Goal: Information Seeking & Learning: Compare options

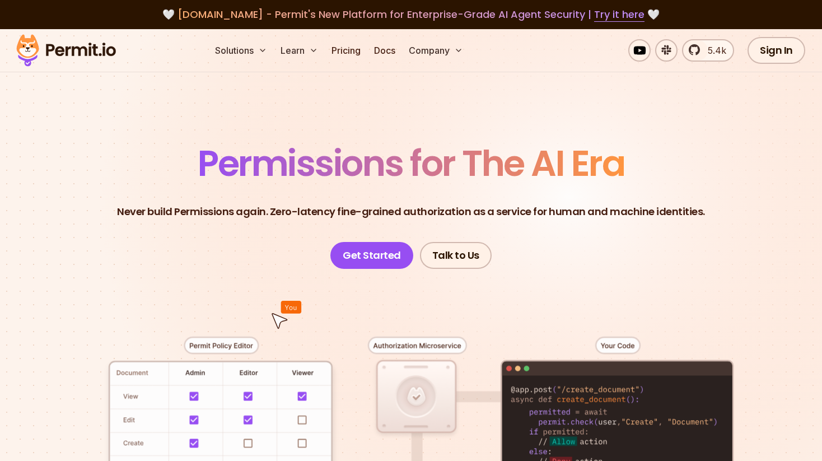
click at [705, 46] on span "5.4k" at bounding box center [713, 50] width 25 height 13
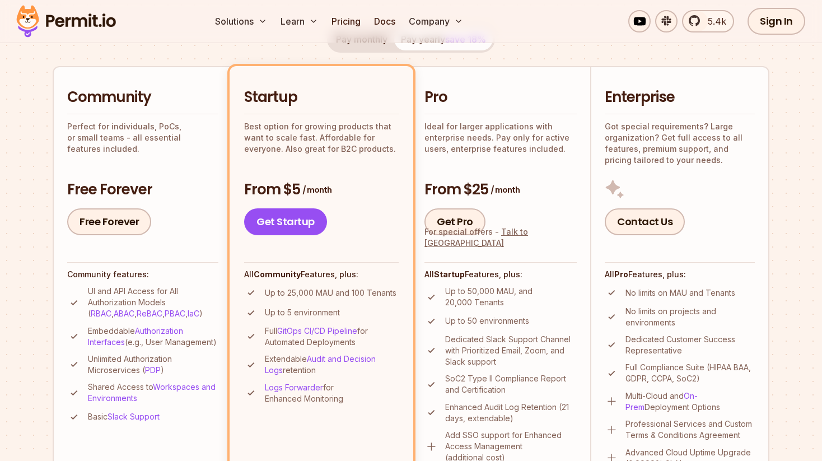
scroll to position [235, 0]
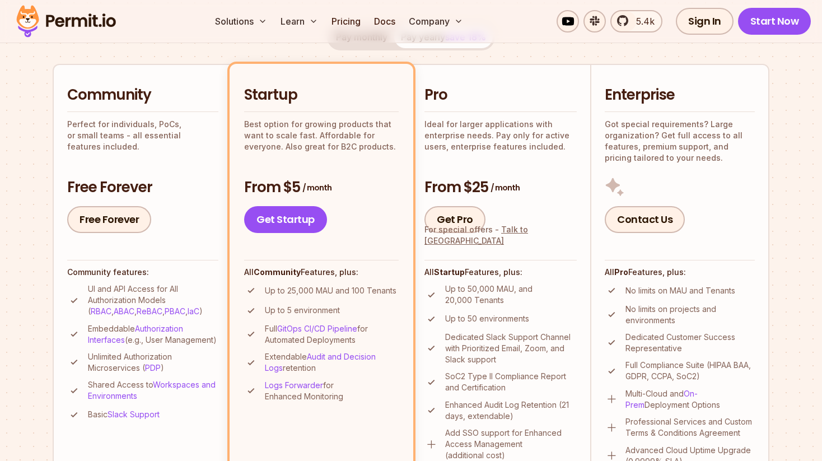
click at [470, 123] on p "Ideal for larger applications with enterprise needs. Pay only for active users,…" at bounding box center [500, 136] width 152 height 34
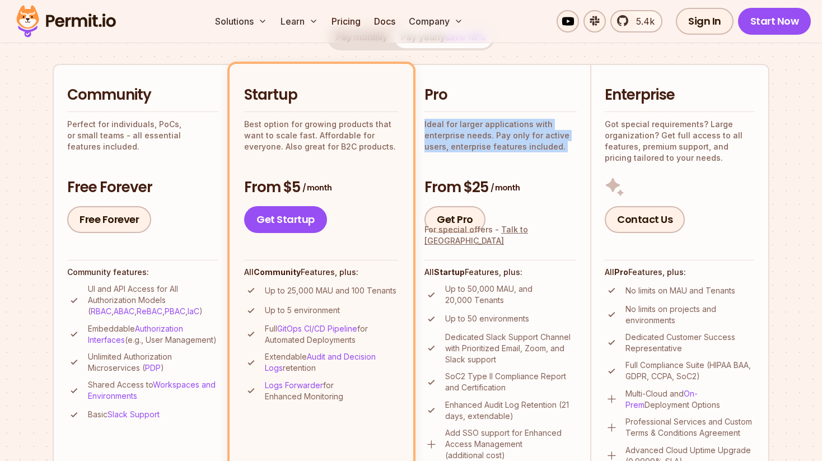
click at [470, 123] on p "Ideal for larger applications with enterprise needs. Pay only for active users,…" at bounding box center [500, 136] width 152 height 34
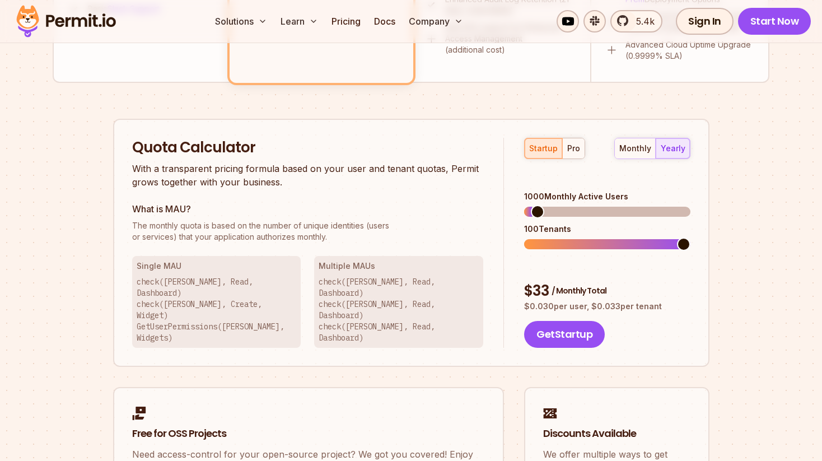
scroll to position [660, 0]
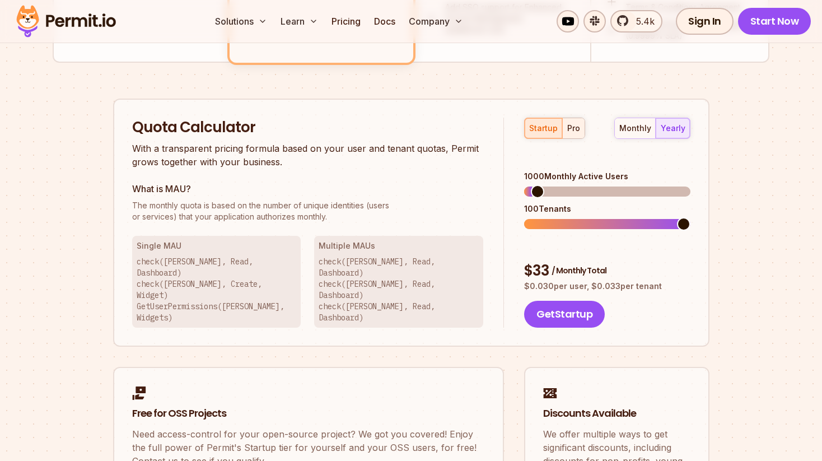
click at [572, 128] on div "pro" at bounding box center [573, 128] width 13 height 11
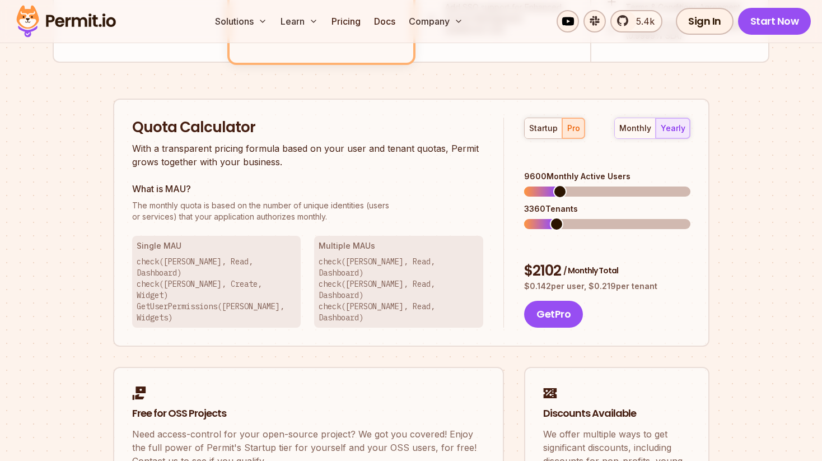
click at [555, 185] on span at bounding box center [559, 191] width 13 height 13
click at [524, 217] on span at bounding box center [530, 223] width 13 height 13
click at [534, 185] on span at bounding box center [539, 191] width 13 height 13
click at [550, 128] on div "startup" at bounding box center [543, 128] width 29 height 11
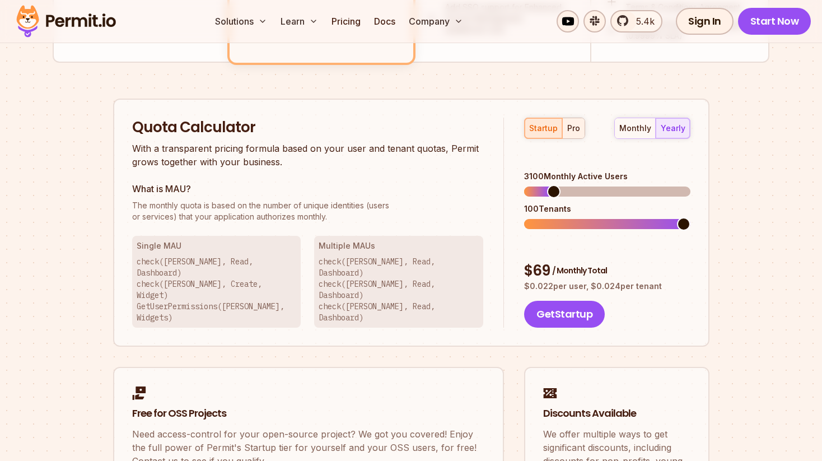
click at [576, 122] on button "pro" at bounding box center [573, 128] width 22 height 20
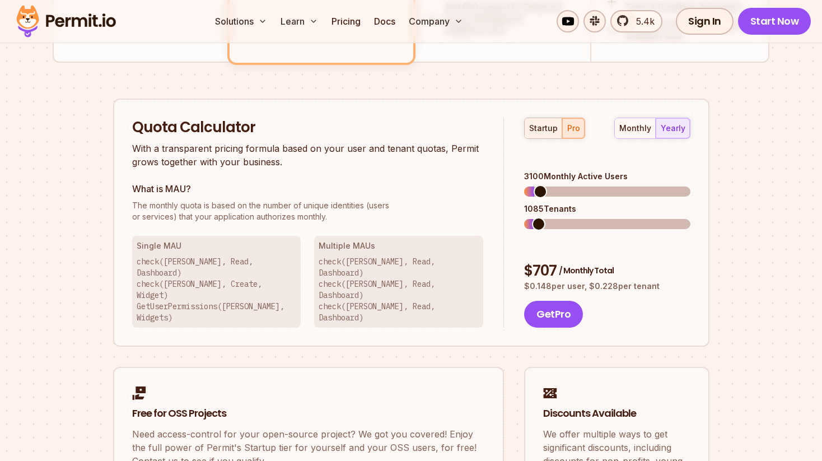
click at [554, 124] on div "startup" at bounding box center [543, 128] width 29 height 11
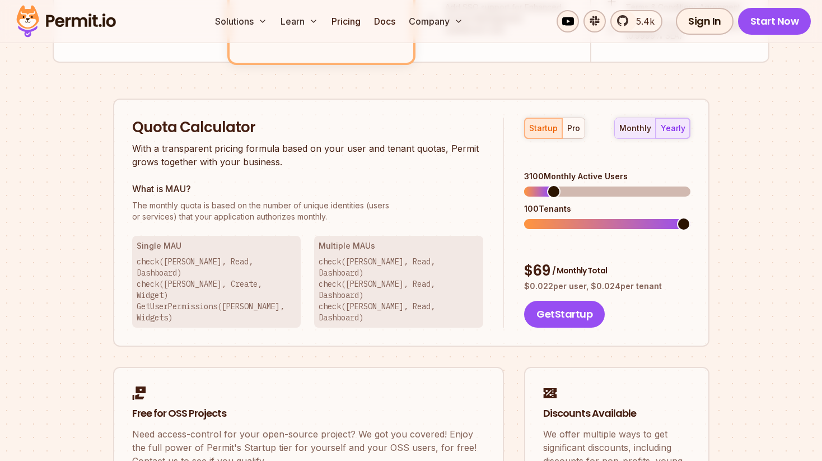
click at [626, 125] on div "monthly" at bounding box center [635, 128] width 32 height 11
click at [671, 125] on div "yearly" at bounding box center [673, 128] width 25 height 11
click at [690, 185] on span at bounding box center [683, 191] width 13 height 13
click at [575, 128] on div "pro" at bounding box center [573, 128] width 13 height 11
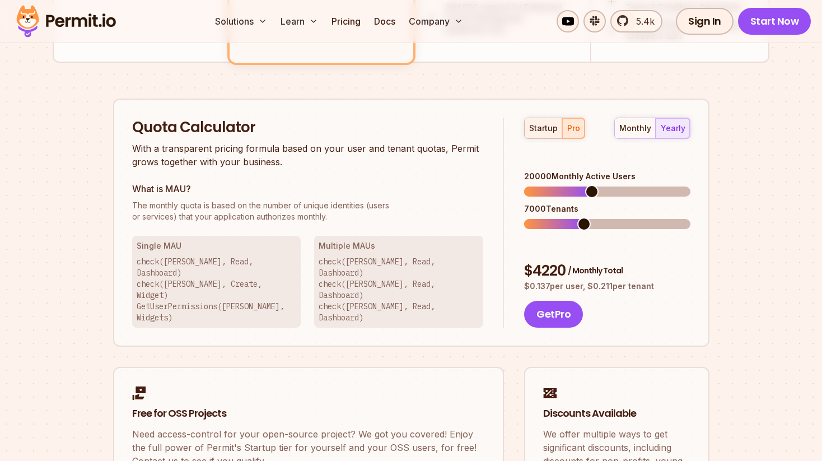
click at [548, 128] on div "startup" at bounding box center [543, 128] width 29 height 11
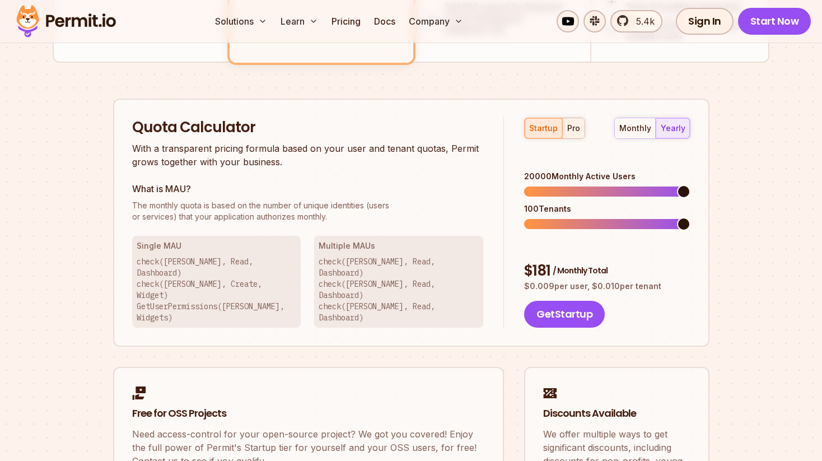
click at [581, 129] on button "pro" at bounding box center [573, 128] width 22 height 20
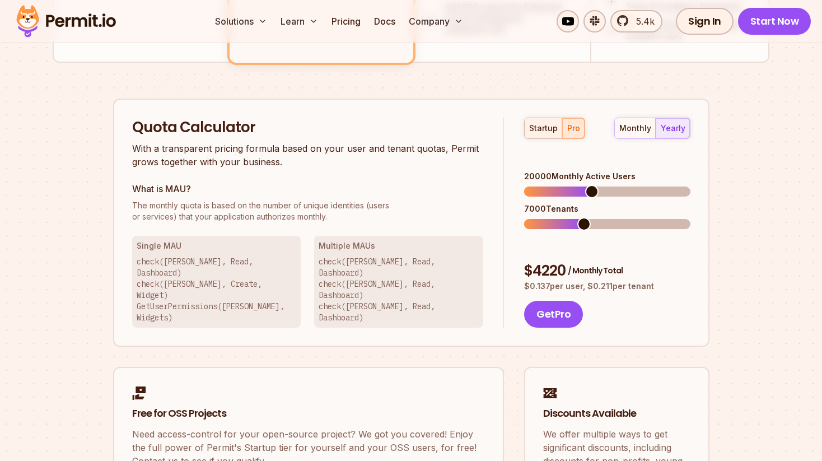
click at [548, 130] on div "startup" at bounding box center [543, 128] width 29 height 11
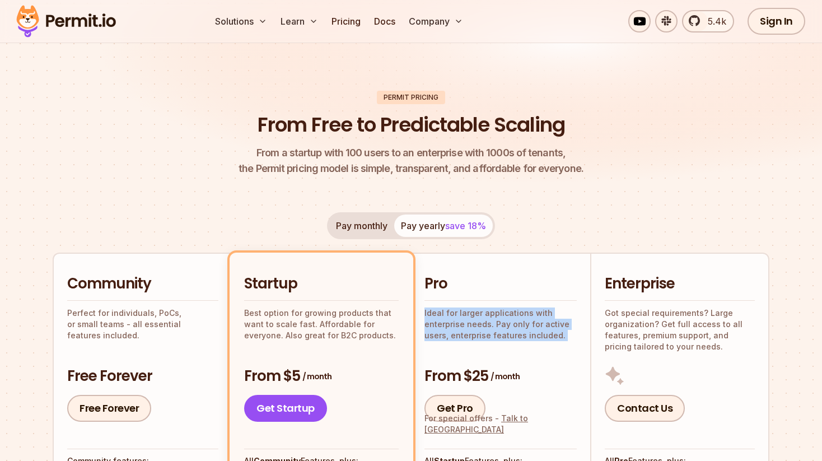
scroll to position [0, 0]
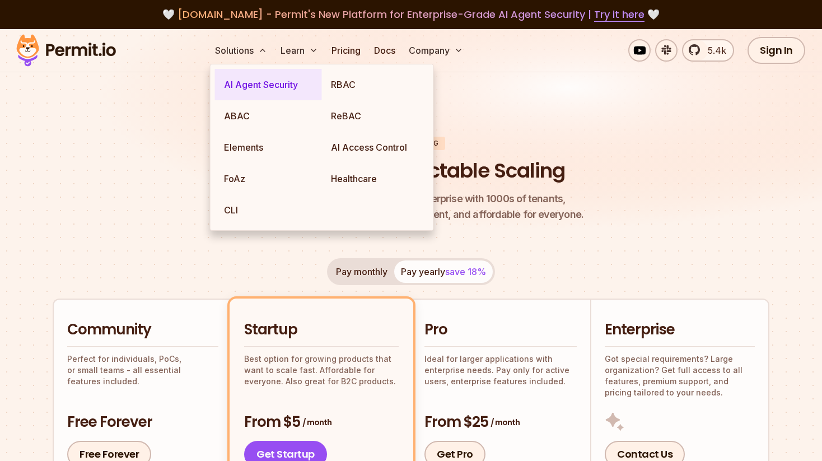
click at [241, 94] on link "AI Agent Security" at bounding box center [268, 84] width 107 height 31
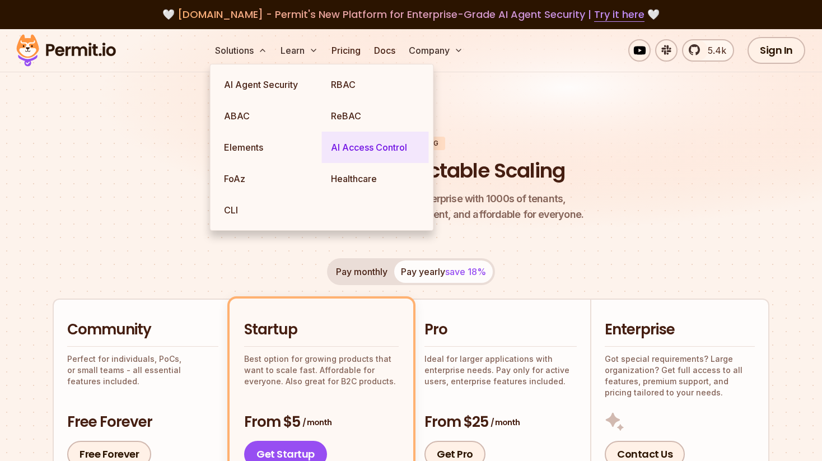
click at [356, 146] on link "AI Access Control" at bounding box center [375, 147] width 107 height 31
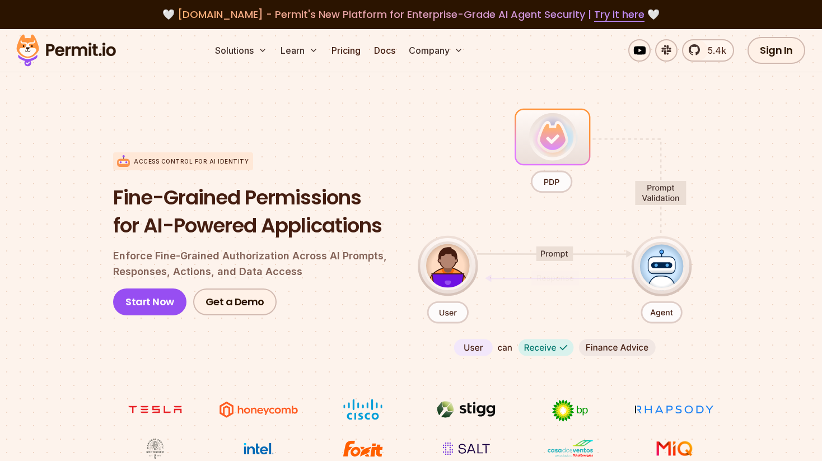
click at [247, 240] on div "Fine-Grained Permissions for AI-Powered Applications Enforce Fine-Grained Autho…" at bounding box center [256, 250] width 287 height 132
click at [252, 189] on h1 "Fine-Grained Permissions for AI-Powered Applications" at bounding box center [256, 211] width 287 height 55
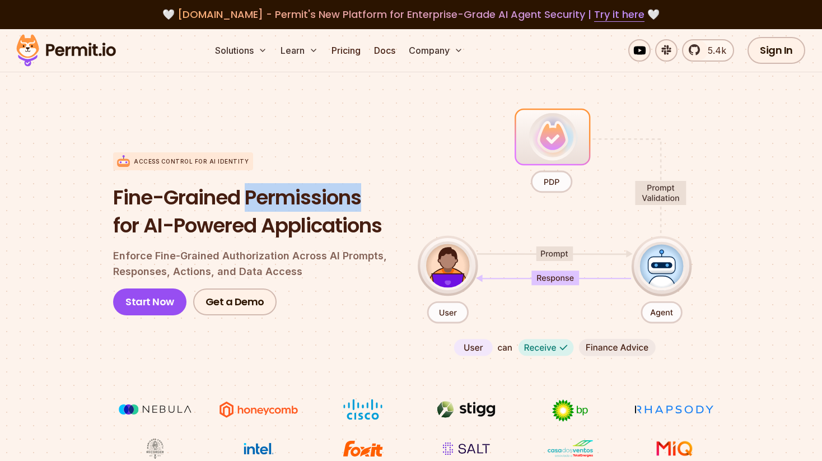
click at [252, 189] on h1 "Fine-Grained Permissions for AI-Powered Applications" at bounding box center [256, 211] width 287 height 55
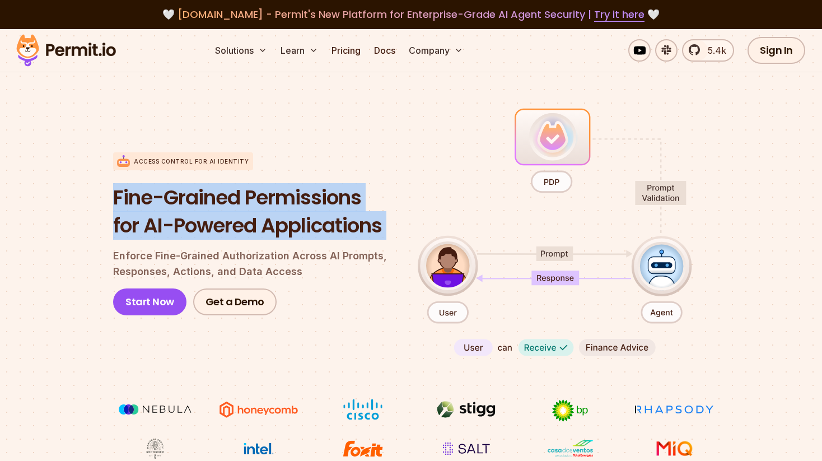
drag, startPoint x: 252, startPoint y: 189, endPoint x: 252, endPoint y: 211, distance: 22.4
click at [252, 211] on h1 "Fine-Grained Permissions for AI-Powered Applications" at bounding box center [256, 211] width 287 height 55
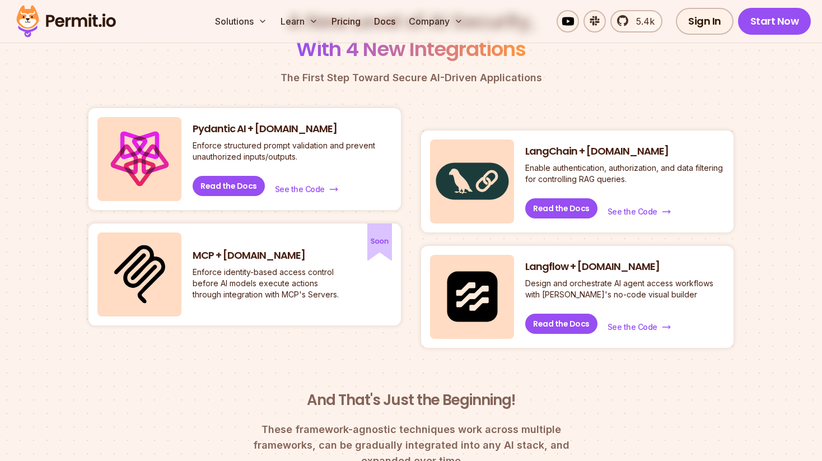
scroll to position [507, 0]
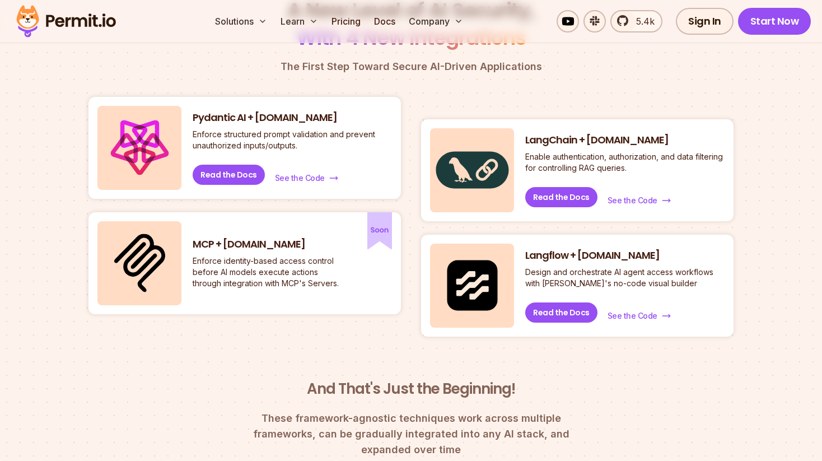
click at [260, 258] on p "Enforce identity-based access control before AI models execute actions through …" at bounding box center [268, 272] width 151 height 34
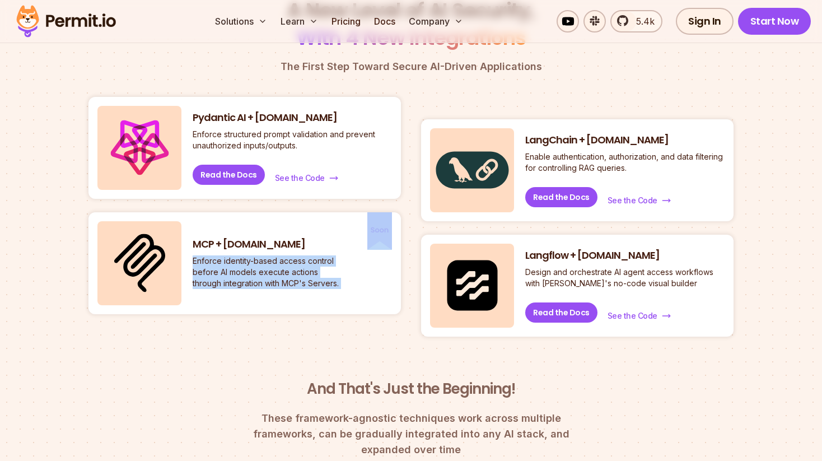
click at [260, 258] on p "Enforce identity-based access control before AI models execute actions through …" at bounding box center [268, 272] width 151 height 34
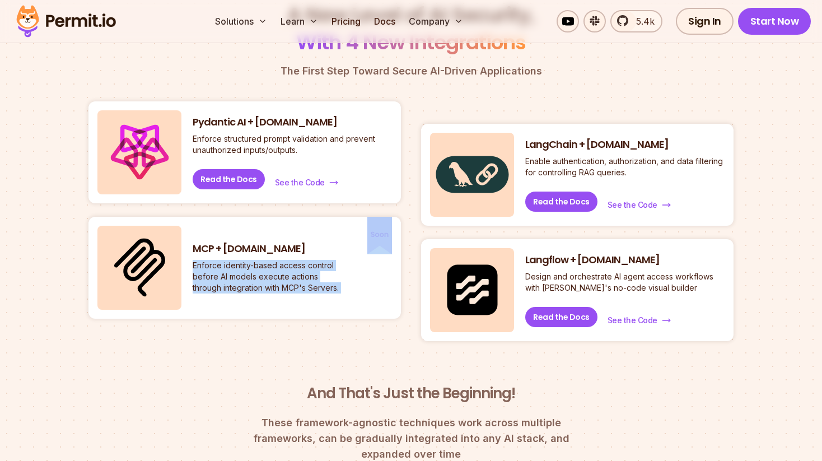
scroll to position [417, 0]
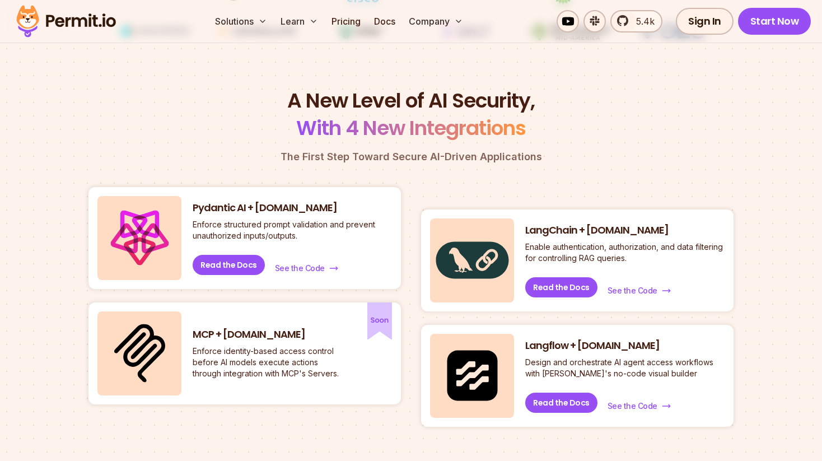
click at [288, 286] on div "Pydantic AI + [DOMAIN_NAME] Enforce structured prompt validation and prevent un…" at bounding box center [244, 238] width 312 height 102
click at [244, 332] on h3 "MCP + [DOMAIN_NAME]" at bounding box center [268, 335] width 151 height 14
drag, startPoint x: 244, startPoint y: 332, endPoint x: 208, endPoint y: 333, distance: 35.3
click at [208, 333] on h3 "MCP + [DOMAIN_NAME]" at bounding box center [268, 335] width 151 height 14
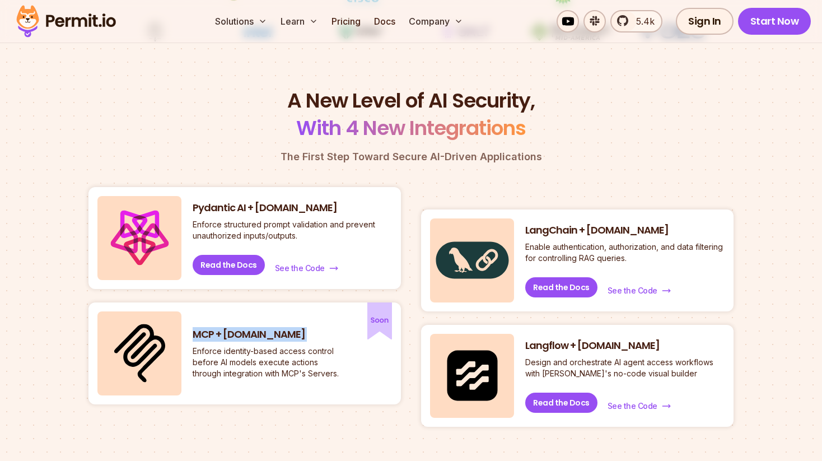
drag, startPoint x: 208, startPoint y: 333, endPoint x: 271, endPoint y: 333, distance: 62.7
click at [271, 333] on h3 "MCP + [DOMAIN_NAME]" at bounding box center [268, 335] width 151 height 14
click at [605, 228] on h3 "LangChain + [DOMAIN_NAME]" at bounding box center [624, 230] width 199 height 14
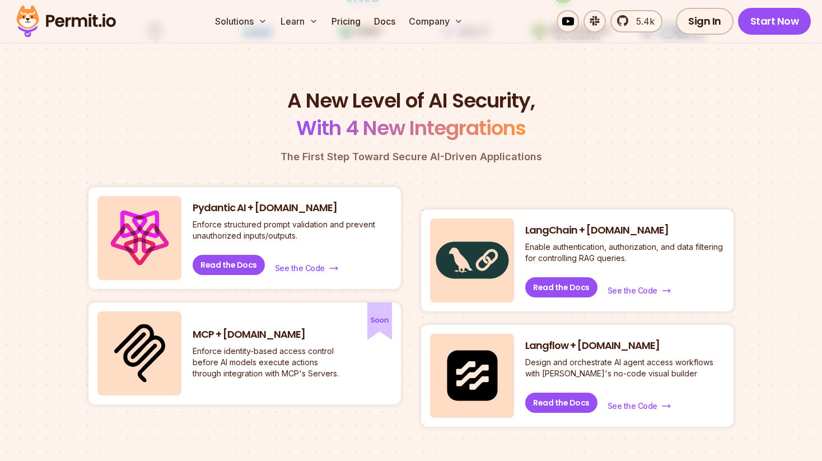
click at [605, 228] on h3 "LangChain + [DOMAIN_NAME]" at bounding box center [624, 230] width 199 height 14
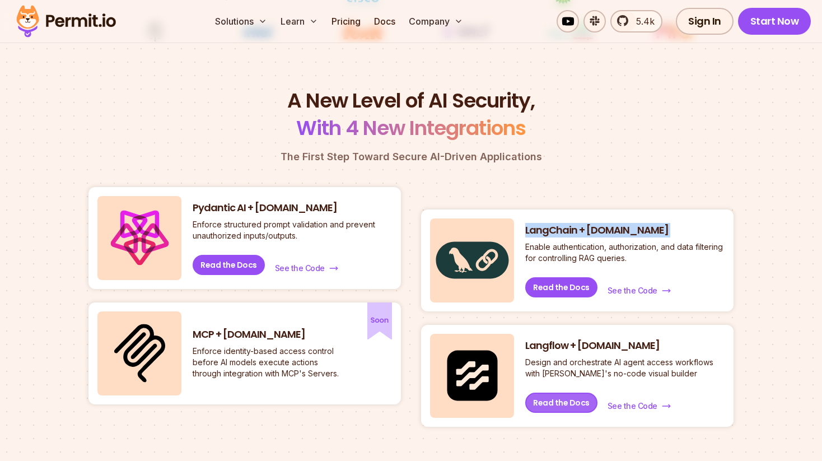
click at [577, 399] on link "Read the Docs" at bounding box center [561, 403] width 72 height 20
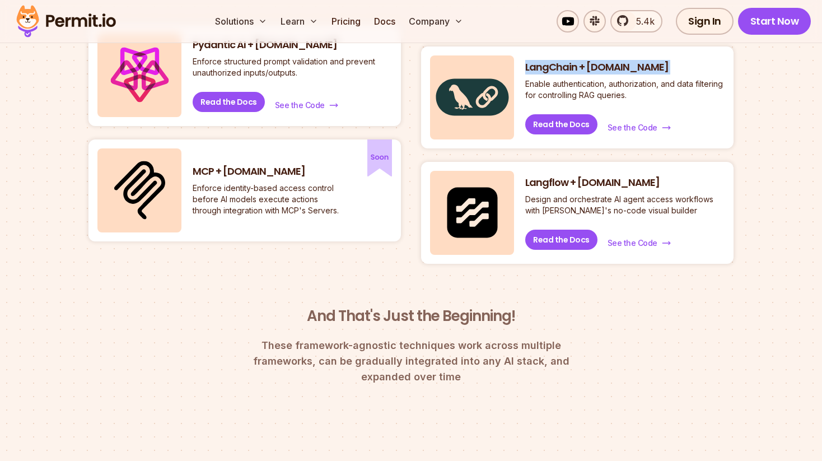
scroll to position [689, 0]
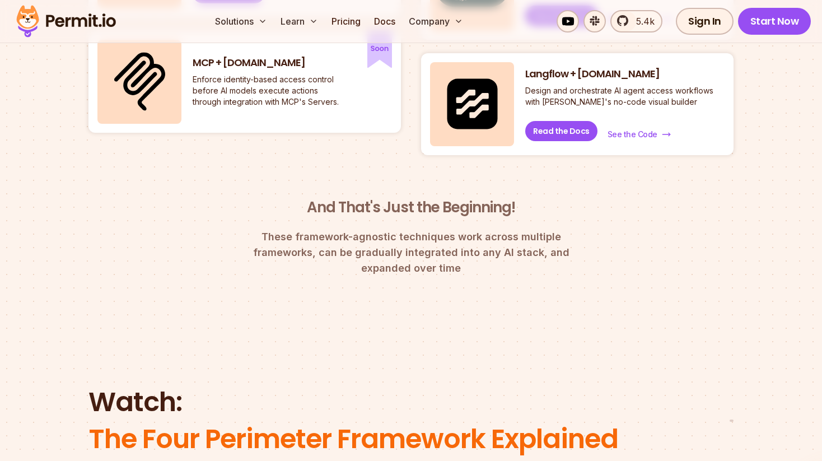
click at [442, 195] on div "And That's Just the Beginning! These framework-agnostic techniques work across …" at bounding box center [411, 227] width 358 height 99
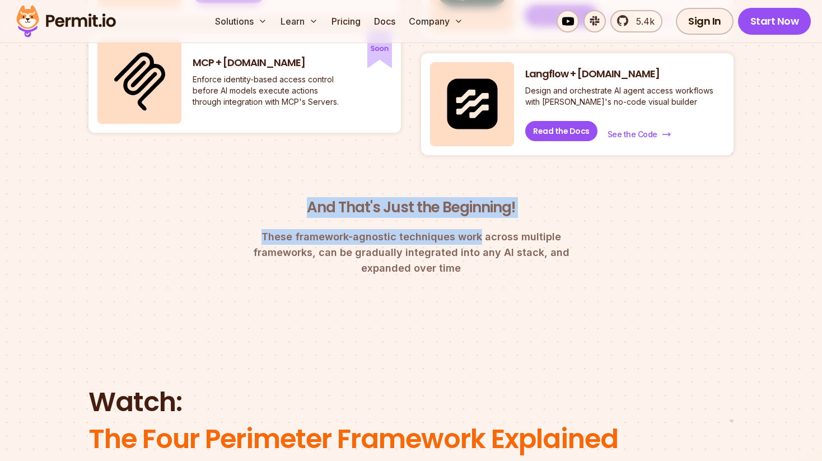
drag, startPoint x: 442, startPoint y: 195, endPoint x: 438, endPoint y: 233, distance: 37.7
click at [438, 233] on div "And That's Just the Beginning! These framework-agnostic techniques work across …" at bounding box center [411, 227] width 358 height 99
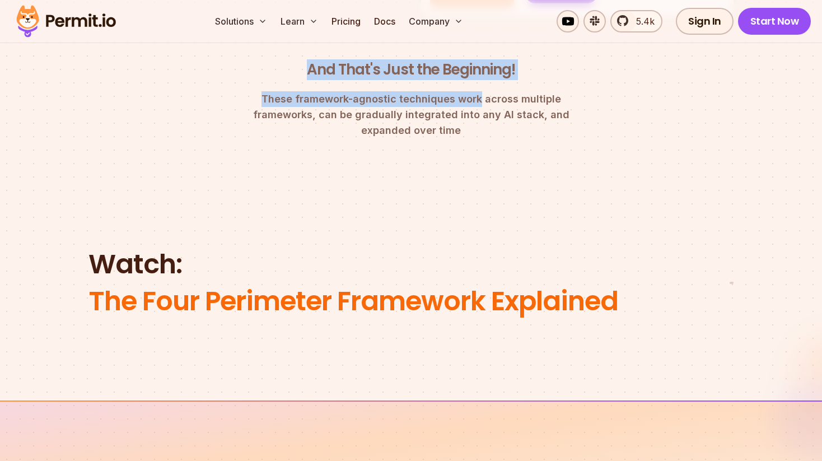
scroll to position [945, 0]
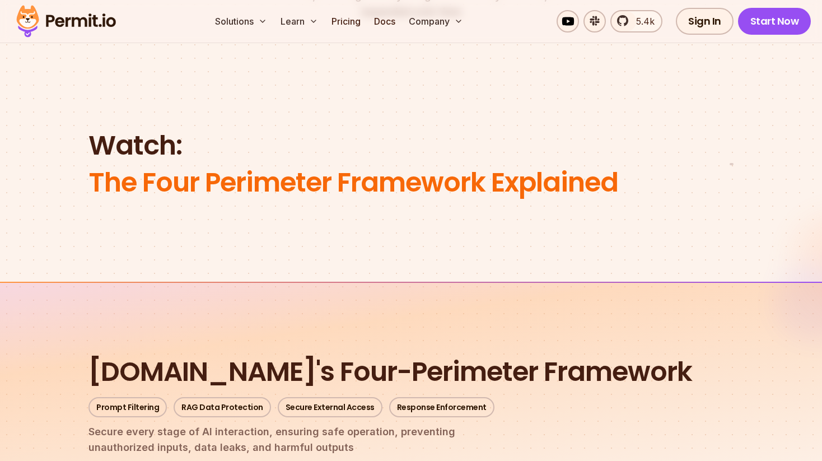
click at [731, 174] on img at bounding box center [732, 174] width 2 height 0
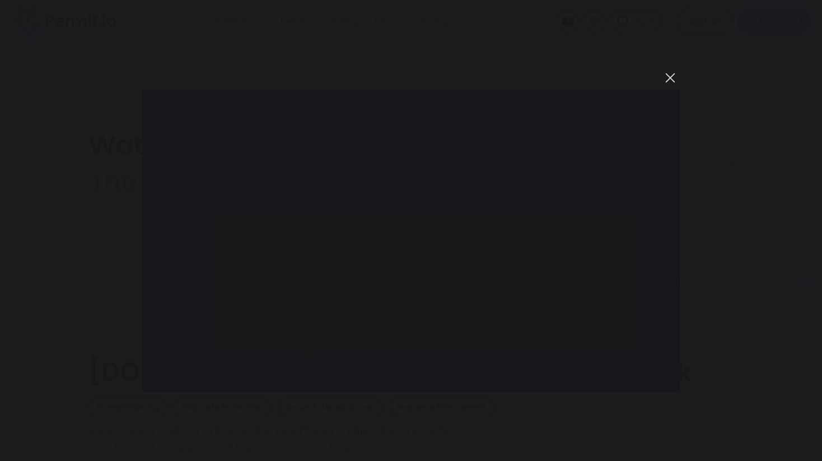
click at [674, 78] on button "You can close this modal content with the ESC key" at bounding box center [670, 77] width 19 height 19
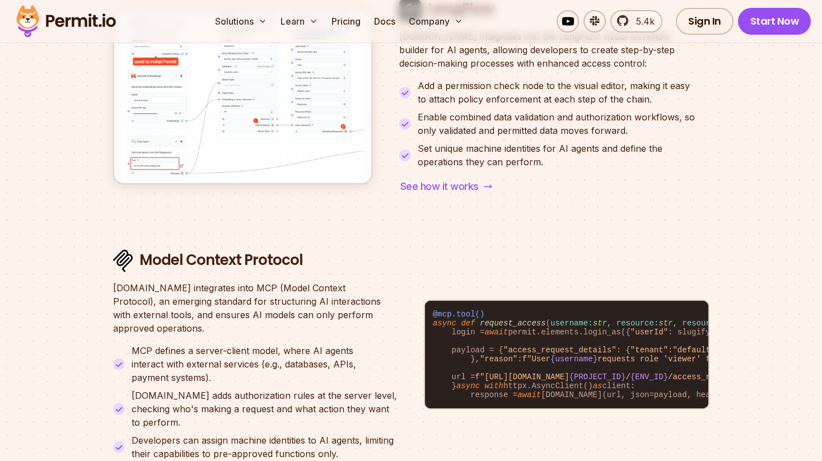
scroll to position [4217, 0]
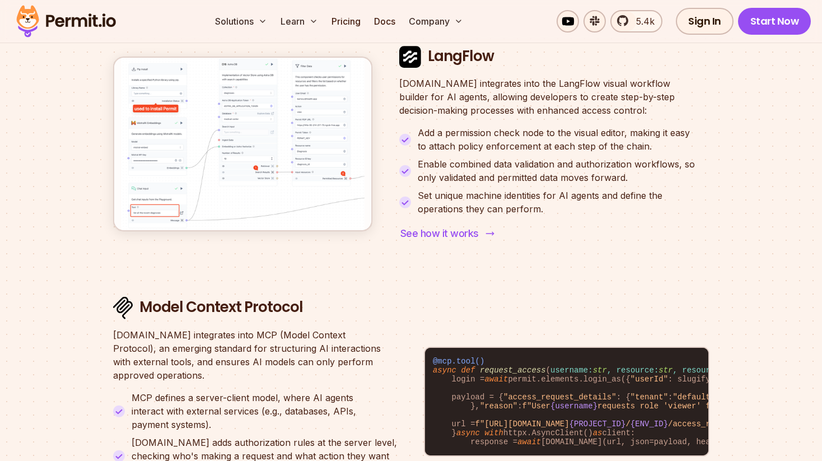
click at [413, 241] on span "See how it works" at bounding box center [439, 234] width 78 height 16
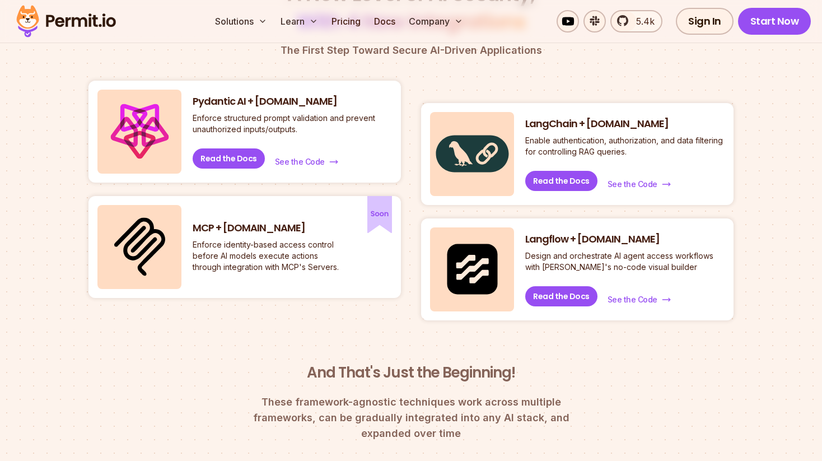
scroll to position [495, 0]
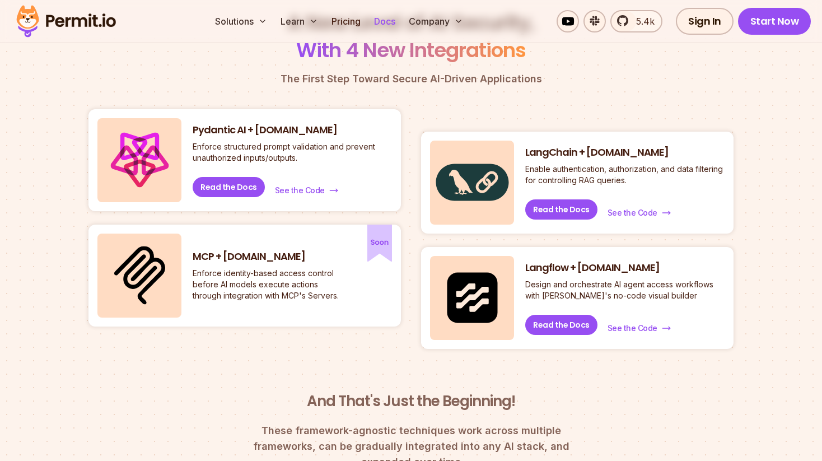
click at [381, 21] on link "Docs" at bounding box center [385, 21] width 30 height 22
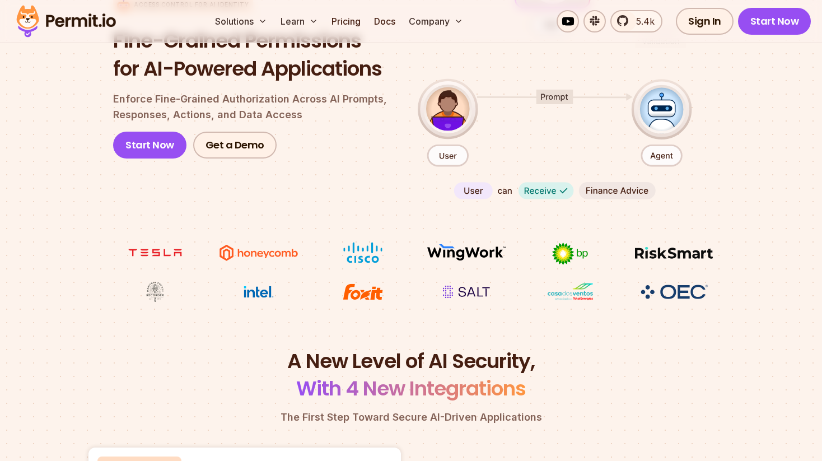
scroll to position [0, 0]
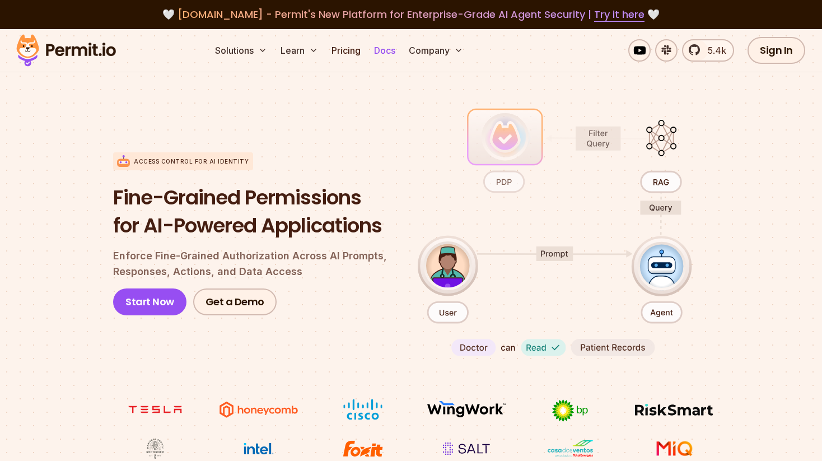
click at [384, 50] on link "Docs" at bounding box center [385, 50] width 30 height 22
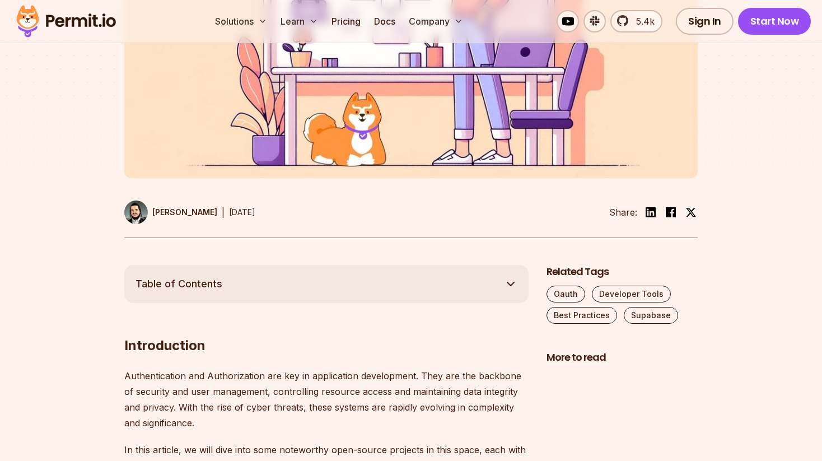
scroll to position [450, 0]
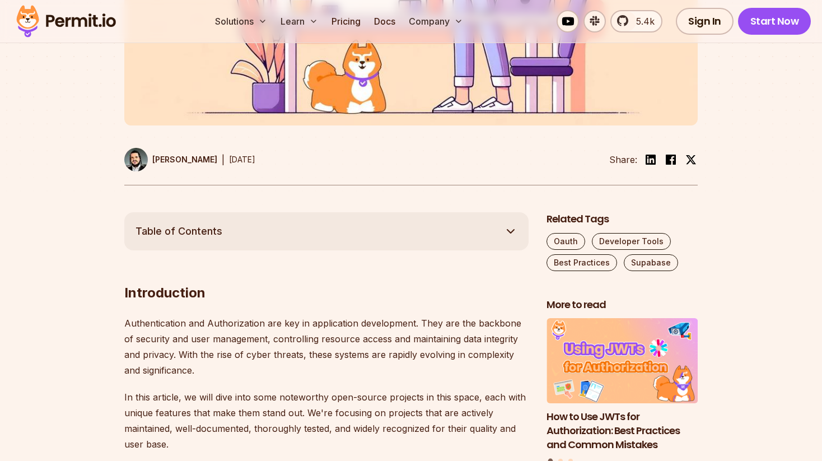
click at [194, 234] on span "Table of Contents" at bounding box center [179, 231] width 87 height 16
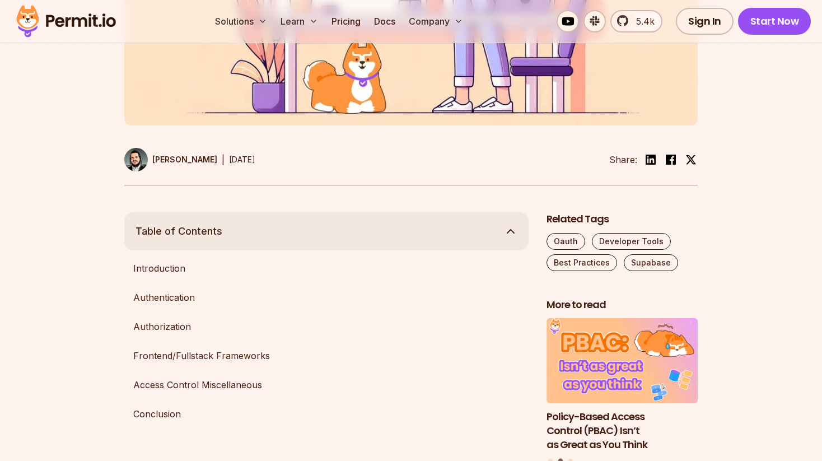
click at [194, 234] on span "Table of Contents" at bounding box center [179, 231] width 87 height 16
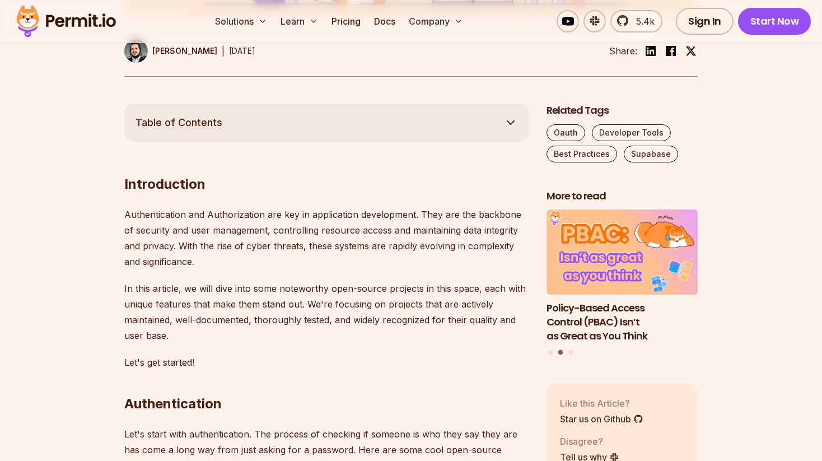
scroll to position [562, 0]
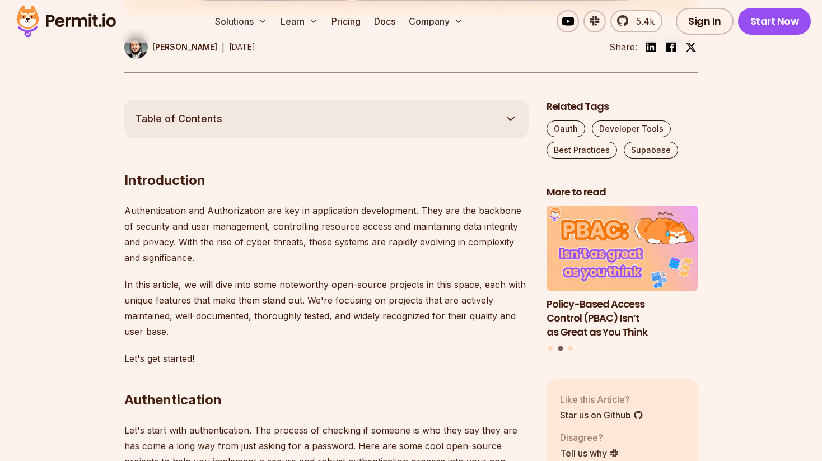
click at [194, 234] on p "Authentication and Authorization are key in application development. They are t…" at bounding box center [326, 234] width 404 height 63
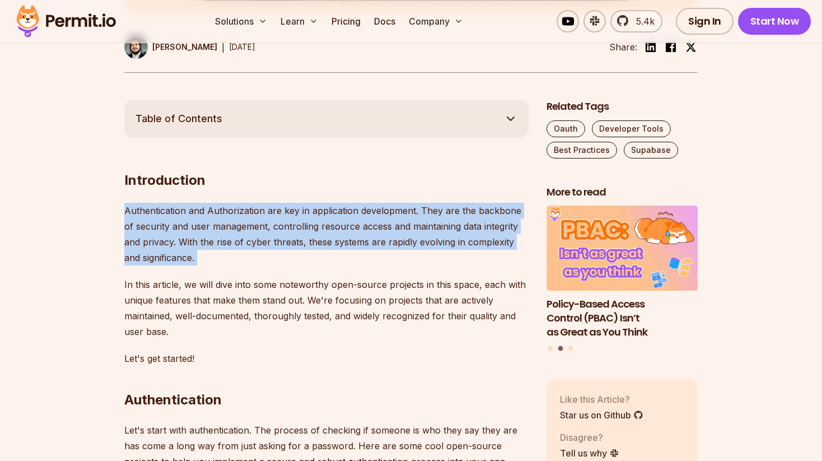
click at [194, 234] on p "Authentication and Authorization are key in application development. They are t…" at bounding box center [326, 234] width 404 height 63
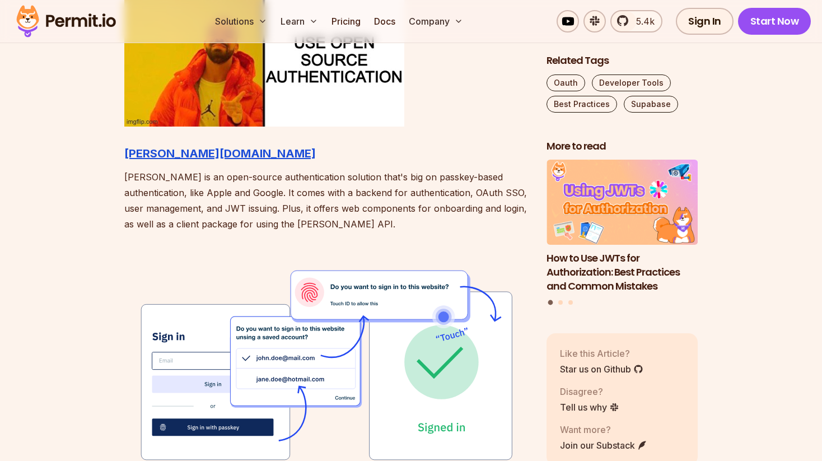
scroll to position [1314, 0]
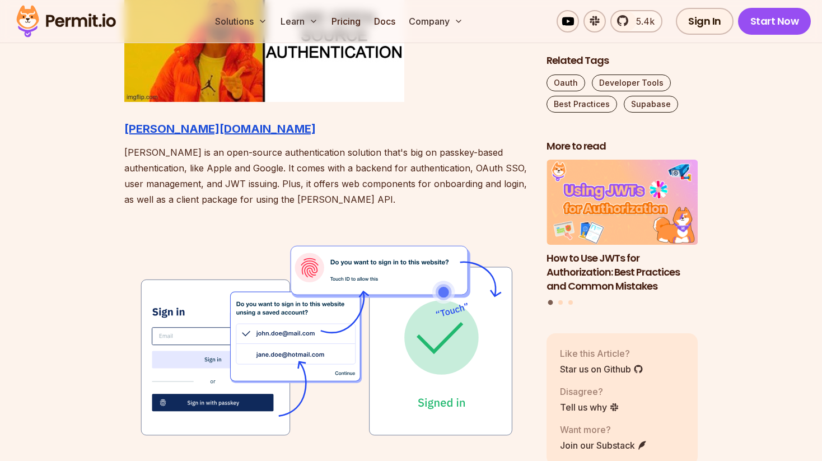
click at [218, 181] on p "Hanko is an open-source authentication solution that's big on passkey-based aut…" at bounding box center [326, 175] width 404 height 63
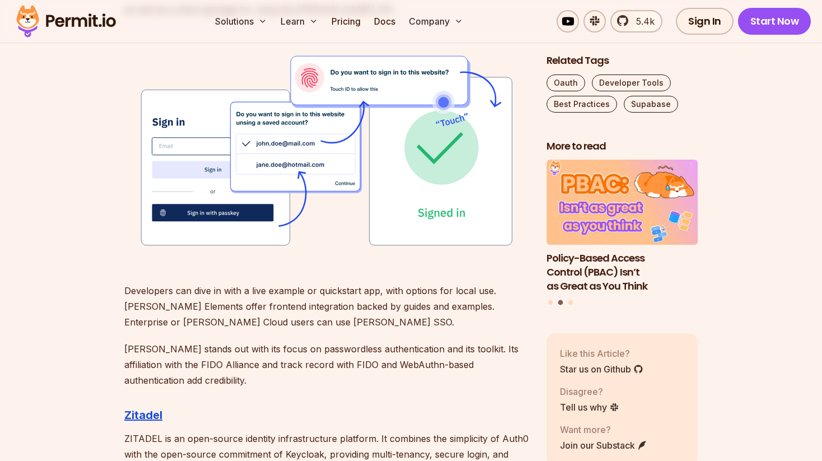
scroll to position [1669, 0]
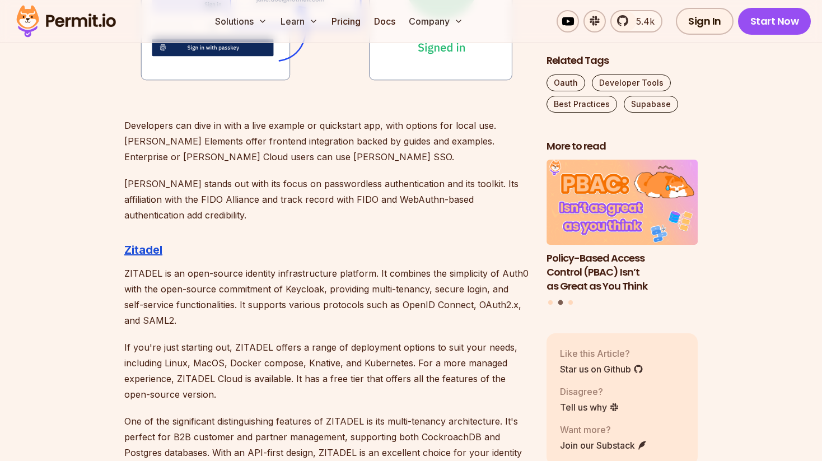
click at [207, 278] on p "ZITADEL is an open-source identity infrastructure platform. It combines the sim…" at bounding box center [326, 296] width 404 height 63
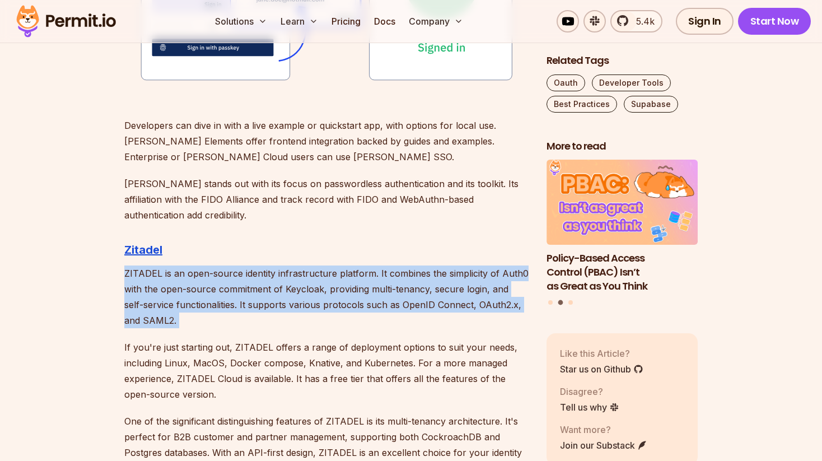
click at [207, 278] on p "ZITADEL is an open-source identity infrastructure platform. It combines the sim…" at bounding box center [326, 296] width 404 height 63
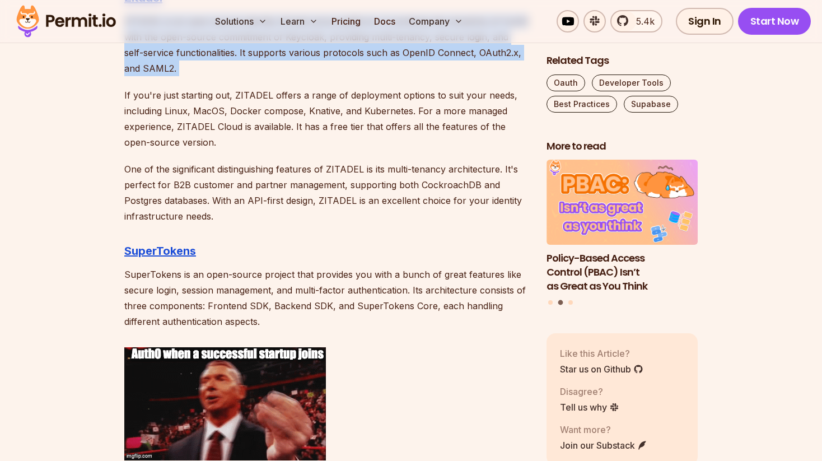
scroll to position [1922, 0]
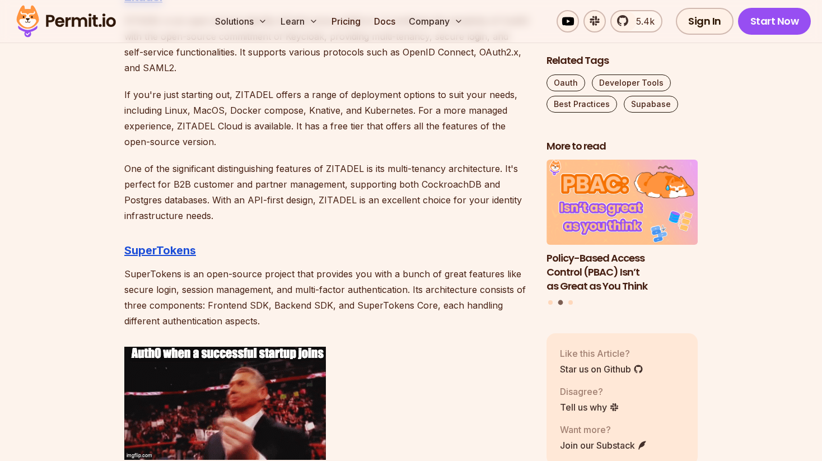
click at [207, 278] on p "SuperTokens is an open-source project that provides you with a bunch of great f…" at bounding box center [326, 297] width 404 height 63
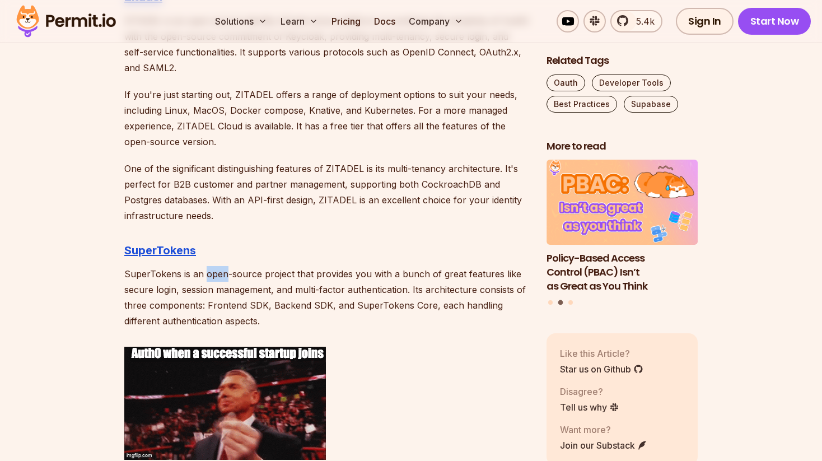
click at [207, 278] on p "SuperTokens is an open-source project that provides you with a bunch of great f…" at bounding box center [326, 297] width 404 height 63
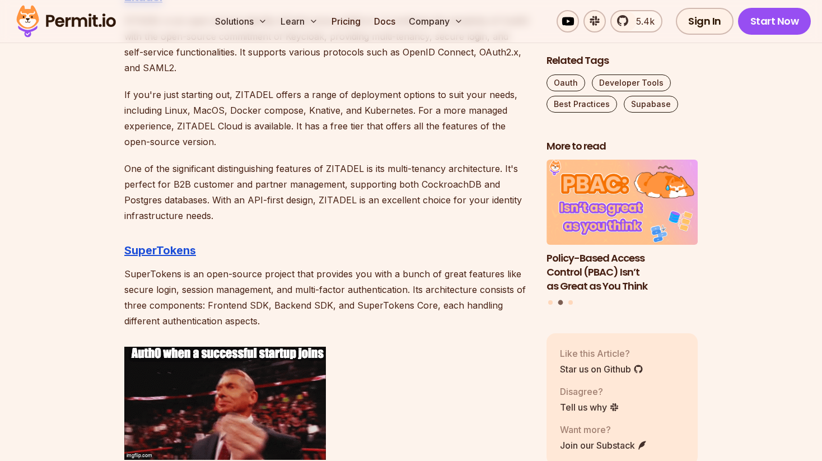
click at [207, 278] on p "SuperTokens is an open-source project that provides you with a bunch of great f…" at bounding box center [326, 297] width 404 height 63
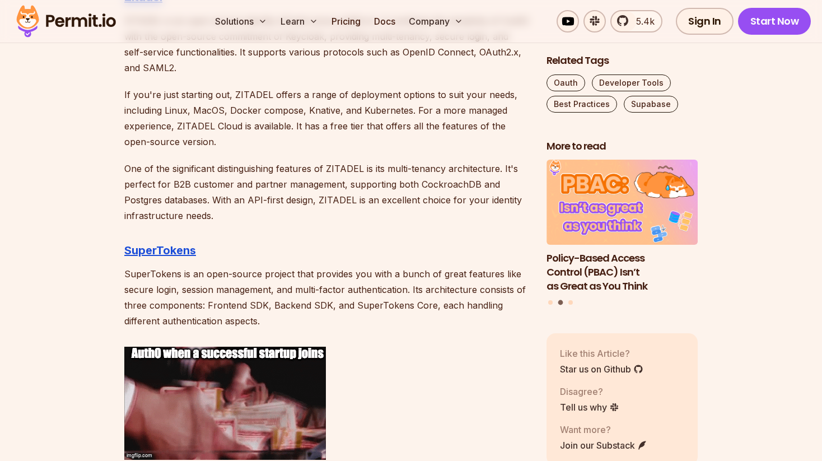
click at [207, 278] on p "SuperTokens is an open-source project that provides you with a bunch of great f…" at bounding box center [326, 297] width 404 height 63
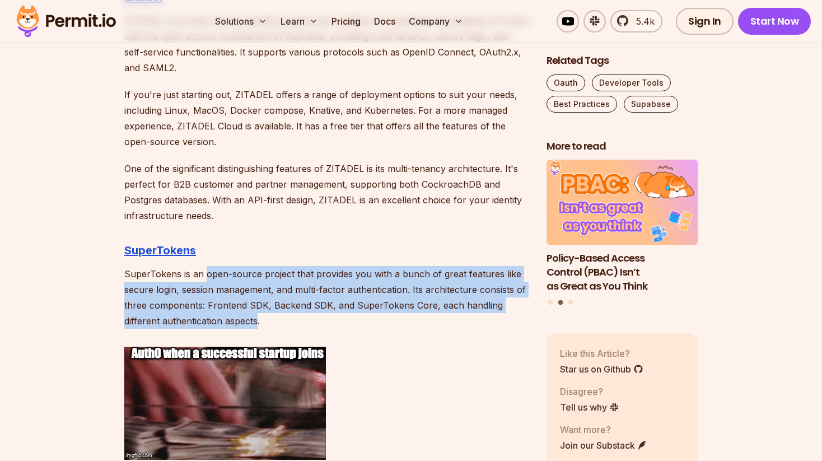
drag, startPoint x: 207, startPoint y: 278, endPoint x: 242, endPoint y: 314, distance: 50.3
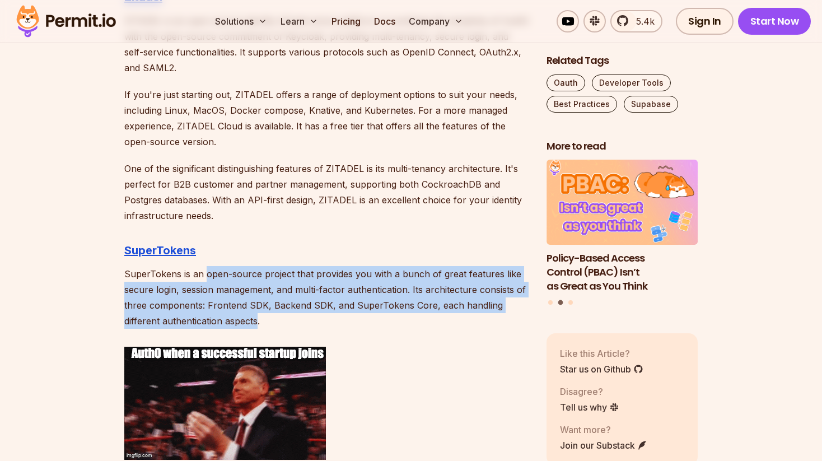
click at [242, 314] on p "SuperTokens is an open-source project that provides you with a bunch of great f…" at bounding box center [326, 297] width 404 height 63
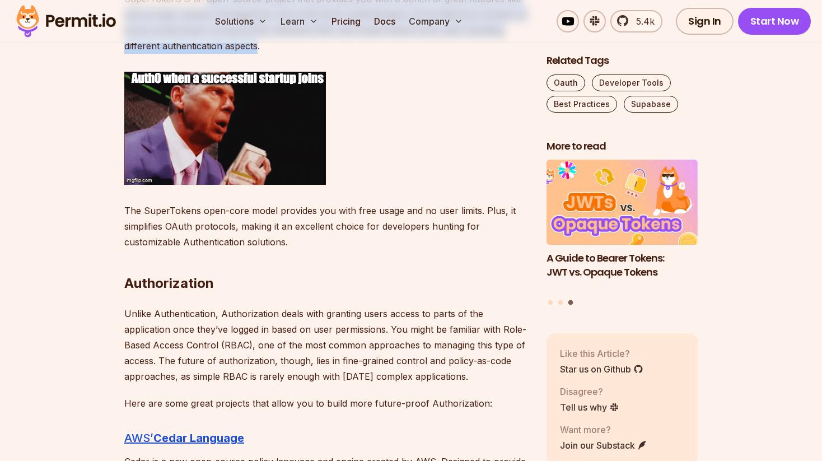
scroll to position [2198, 0]
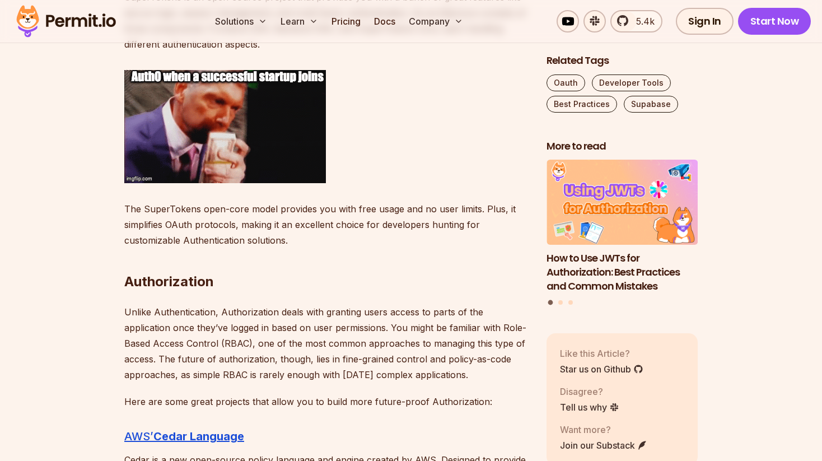
click at [242, 314] on p "Unlike Authentication, Authorization deals with granting users access to parts …" at bounding box center [326, 343] width 404 height 78
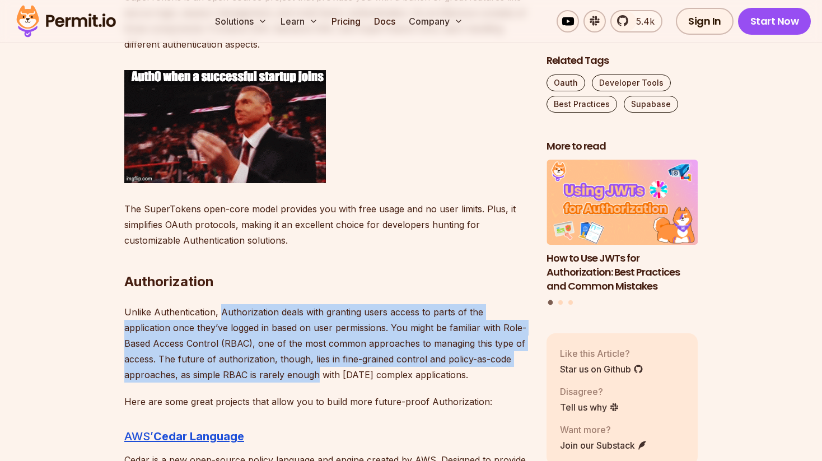
drag, startPoint x: 242, startPoint y: 314, endPoint x: 244, endPoint y: 372, distance: 58.3
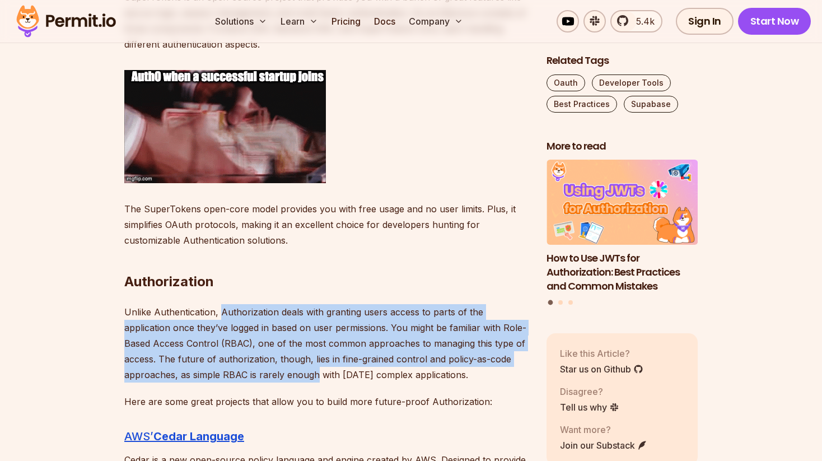
click at [244, 373] on p "Unlike Authentication, Authorization deals with granting users access to parts …" at bounding box center [326, 343] width 404 height 78
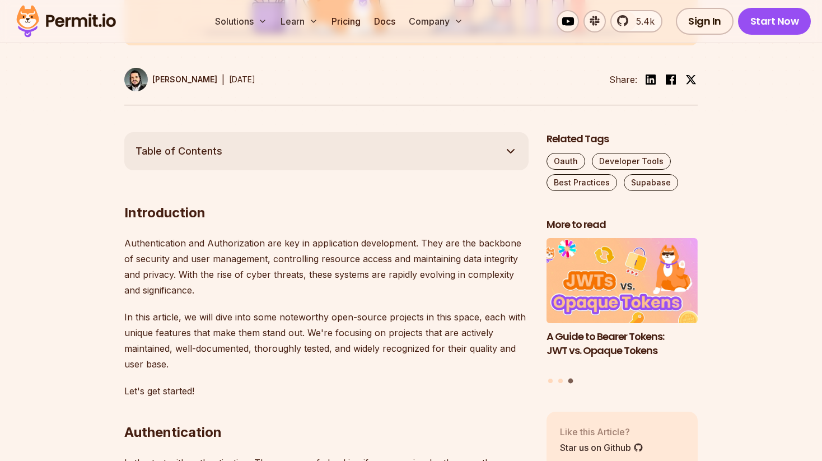
scroll to position [326, 0]
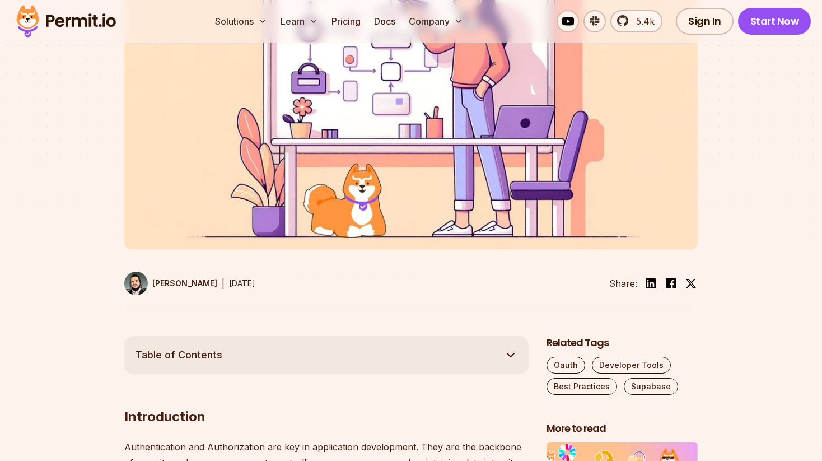
click at [246, 361] on button "Table of Contents" at bounding box center [326, 355] width 404 height 38
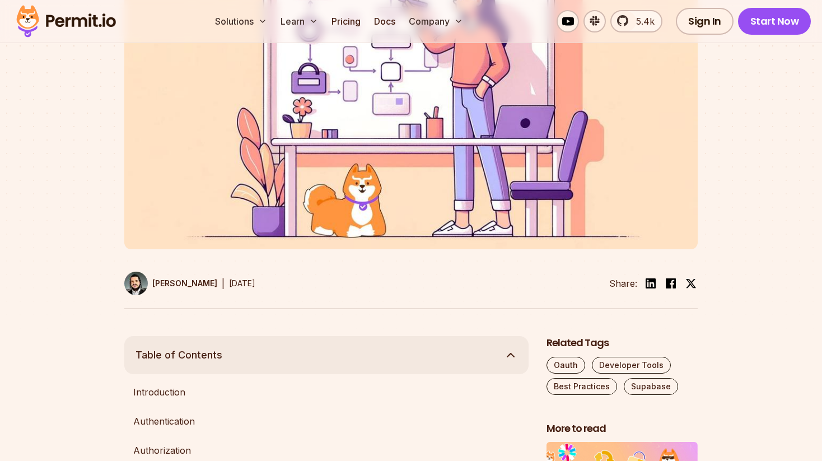
click at [246, 361] on button "Table of Contents" at bounding box center [326, 355] width 404 height 38
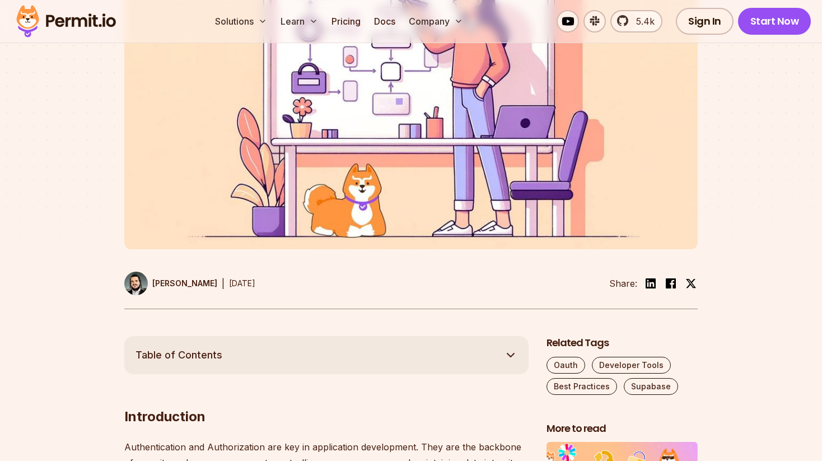
click at [258, 321] on div at bounding box center [411, 130] width 822 height 412
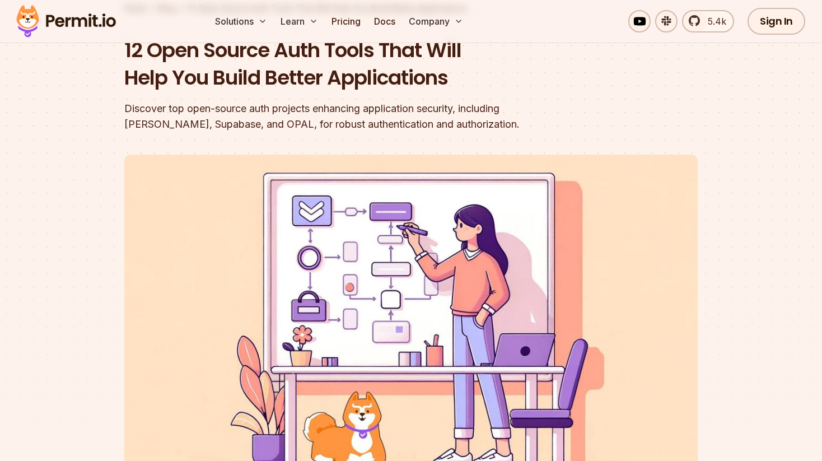
scroll to position [0, 0]
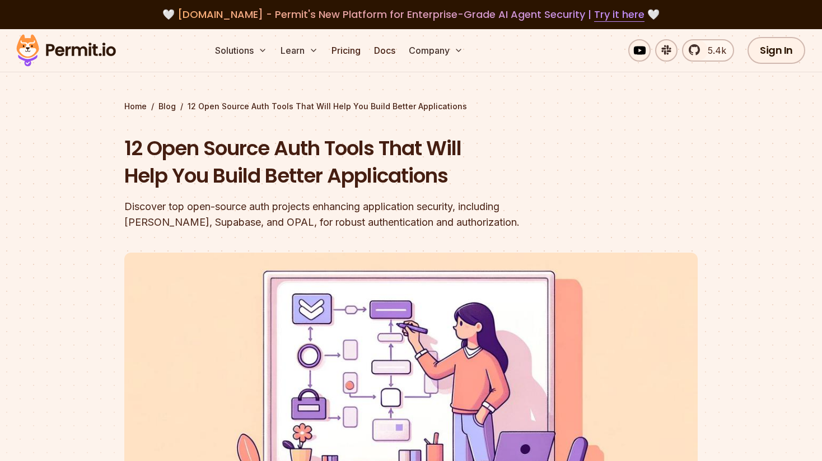
click at [85, 46] on img at bounding box center [66, 50] width 110 height 38
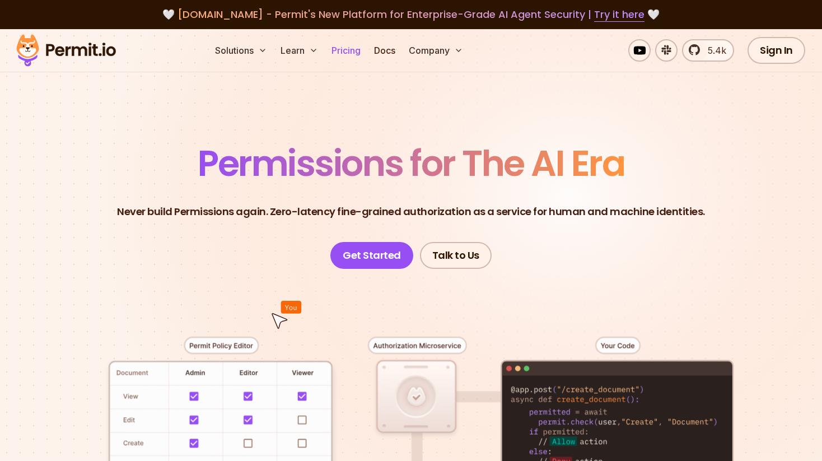
click at [353, 52] on link "Pricing" at bounding box center [346, 50] width 38 height 22
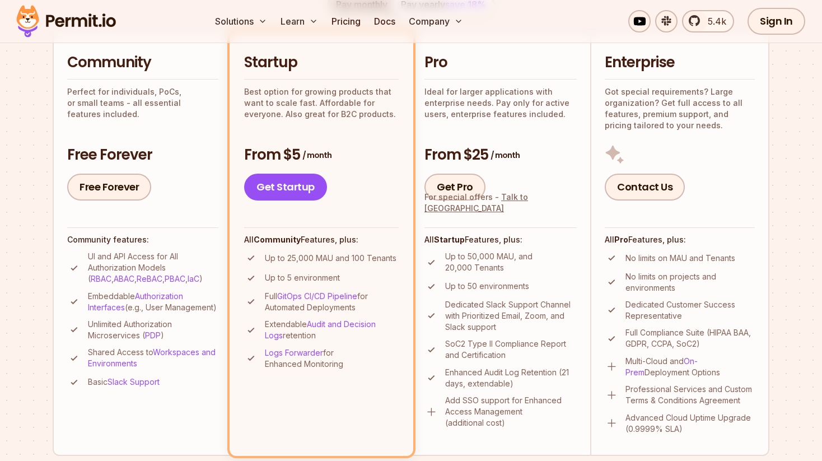
scroll to position [273, 0]
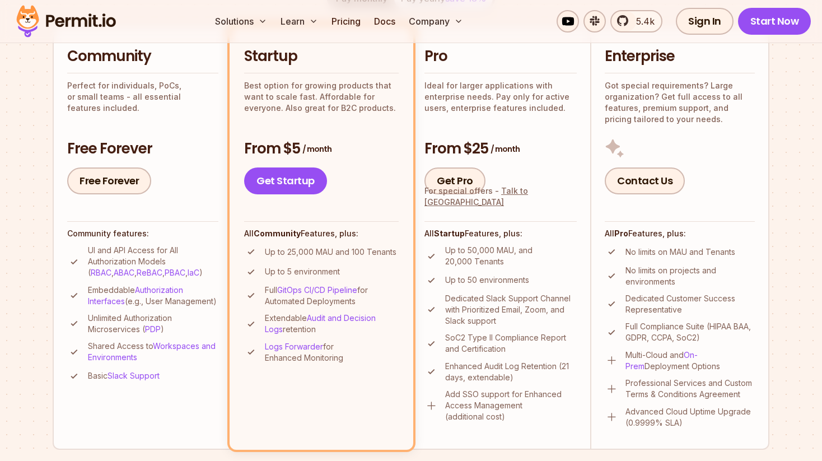
click at [356, 253] on p "Up to 25,000 MAU and 100 Tenants" at bounding box center [331, 251] width 132 height 11
drag, startPoint x: 356, startPoint y: 253, endPoint x: 379, endPoint y: 253, distance: 22.4
click at [379, 253] on p "Up to 25,000 MAU and 100 Tenants" at bounding box center [331, 251] width 132 height 11
click at [478, 237] on h4 "All Startup Features, plus:" at bounding box center [500, 233] width 152 height 11
click at [473, 183] on link "Get Pro" at bounding box center [454, 180] width 61 height 27
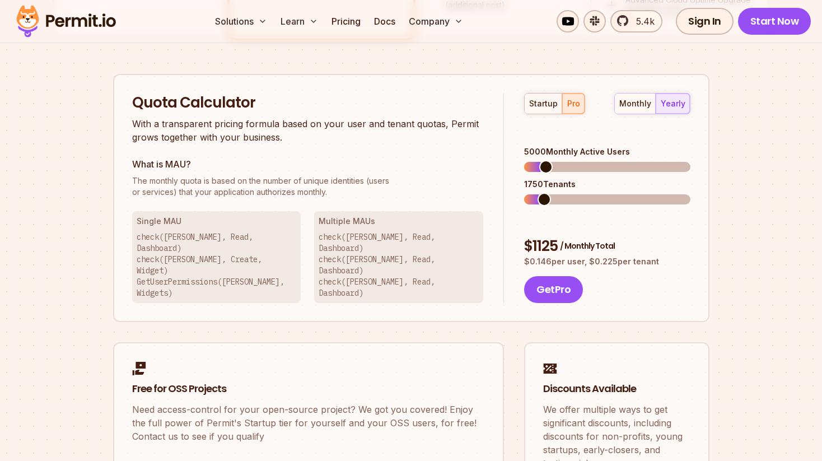
scroll to position [714, 0]
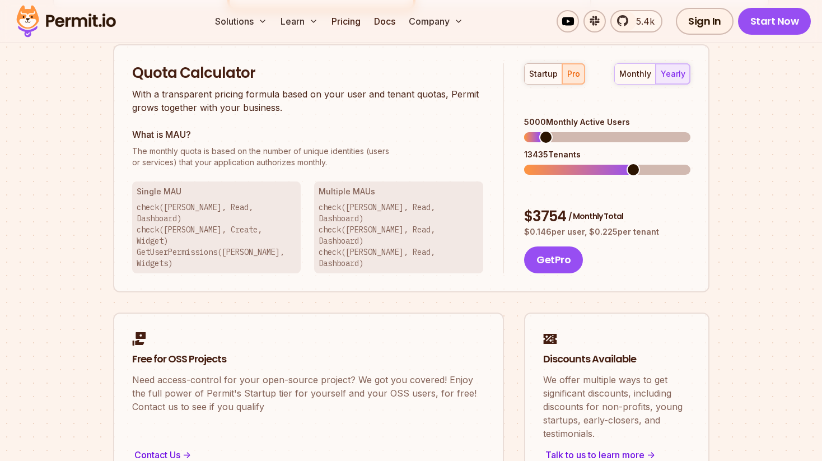
click at [635, 163] on span at bounding box center [633, 169] width 13 height 13
click at [622, 130] on span at bounding box center [621, 136] width 13 height 13
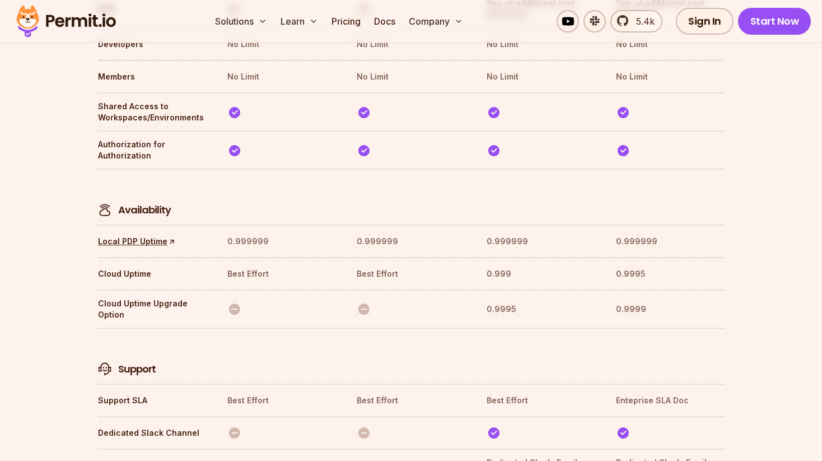
scroll to position [3529, 0]
